Goal: Find specific page/section

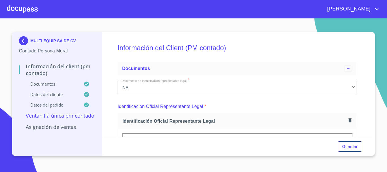
click at [22, 7] on div at bounding box center [22, 9] width 31 height 18
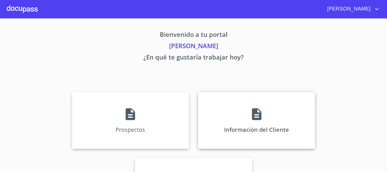
click at [256, 126] on p "Información del Cliente" at bounding box center [256, 130] width 65 height 8
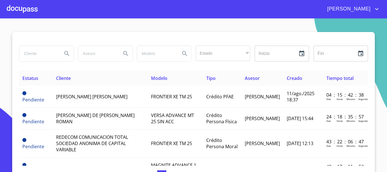
click at [29, 10] on div at bounding box center [22, 9] width 31 height 18
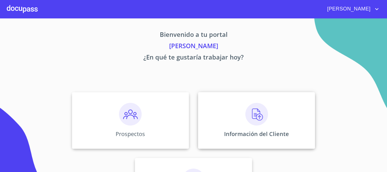
click at [258, 118] on img at bounding box center [257, 114] width 23 height 23
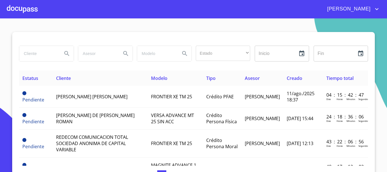
click at [39, 55] on input "search" at bounding box center [38, 53] width 39 height 15
type input "[PERSON_NAME]"
click at [65, 54] on icon "Search" at bounding box center [66, 53] width 5 height 5
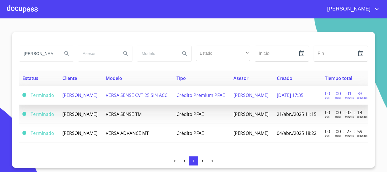
click at [85, 100] on td "[PERSON_NAME]" at bounding box center [80, 95] width 43 height 19
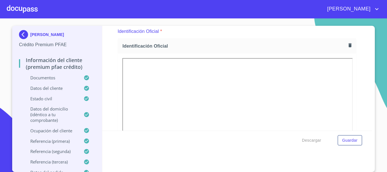
scroll to position [66, 0]
